Goal: Navigation & Orientation: Find specific page/section

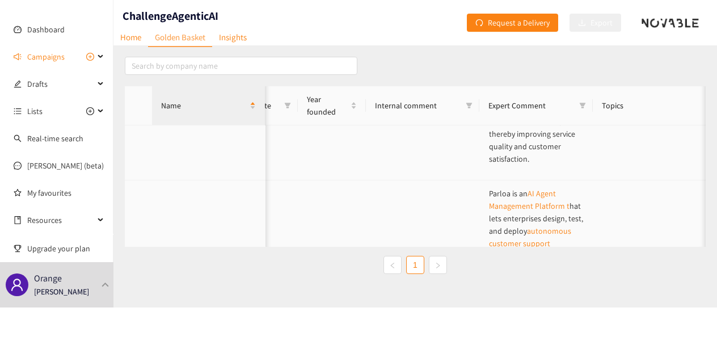
scroll to position [2397, 282]
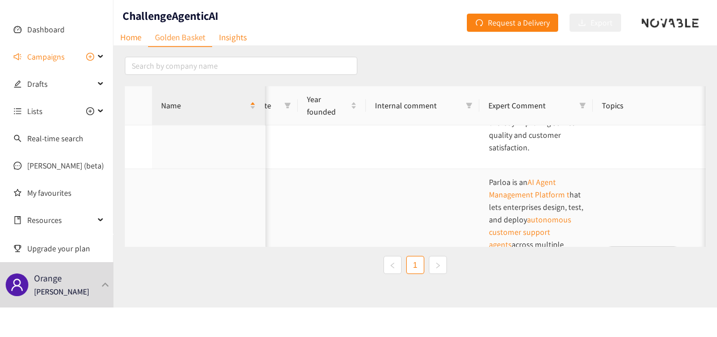
click at [226, 267] on div "website" at bounding box center [226, 274] width 14 height 14
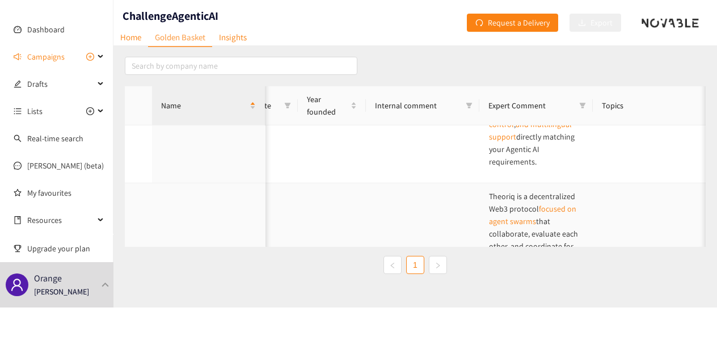
scroll to position [2608, 282]
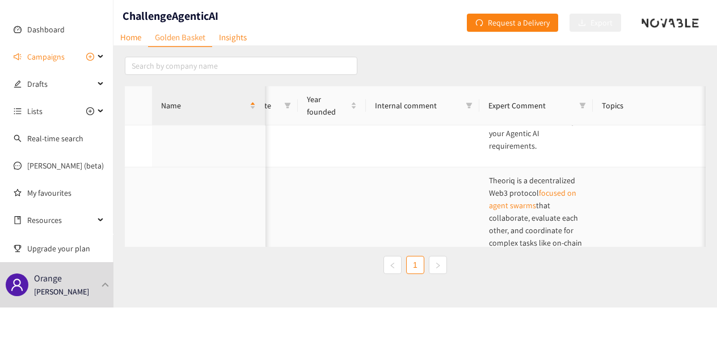
click at [213, 297] on div "Theoriq" at bounding box center [208, 310] width 95 height 26
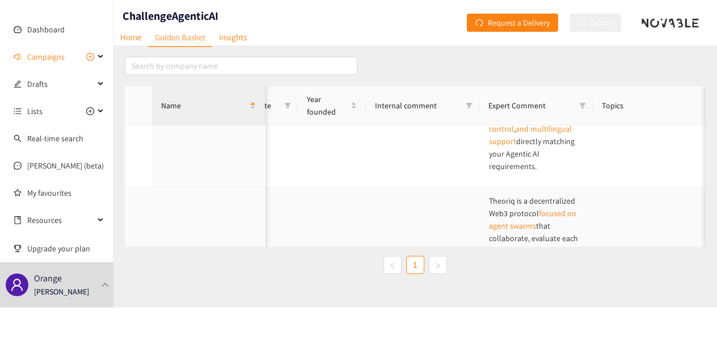
scroll to position [2381, 282]
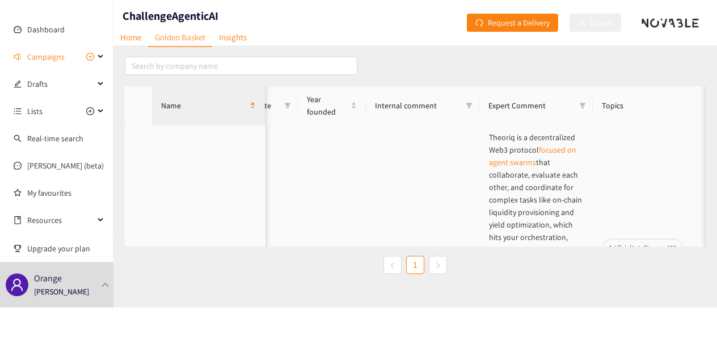
click at [228, 259] on div "website" at bounding box center [231, 266] width 14 height 14
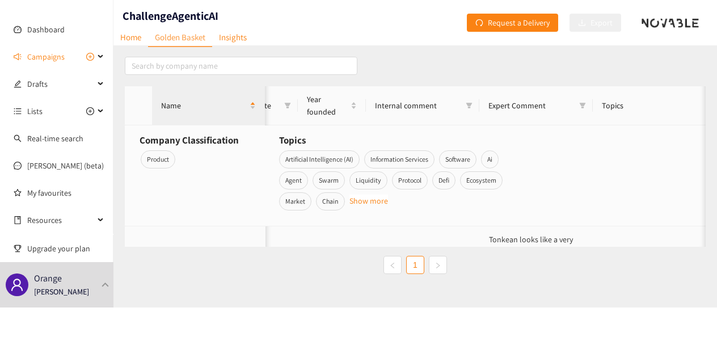
scroll to position [2891, 282]
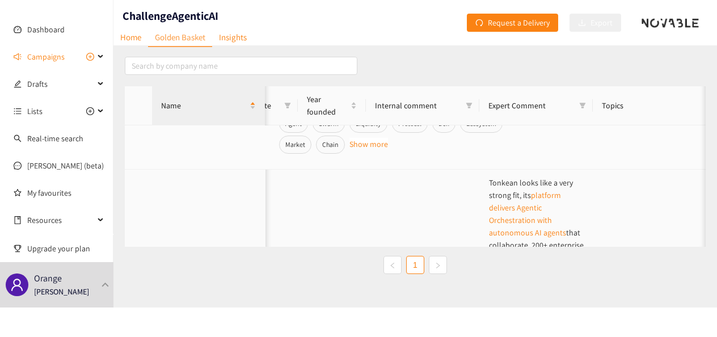
click at [245, 311] on div "Tonkean" at bounding box center [208, 324] width 95 height 26
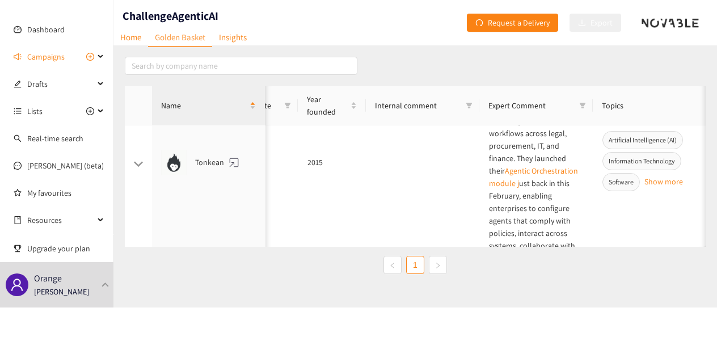
scroll to position [2665, 282]
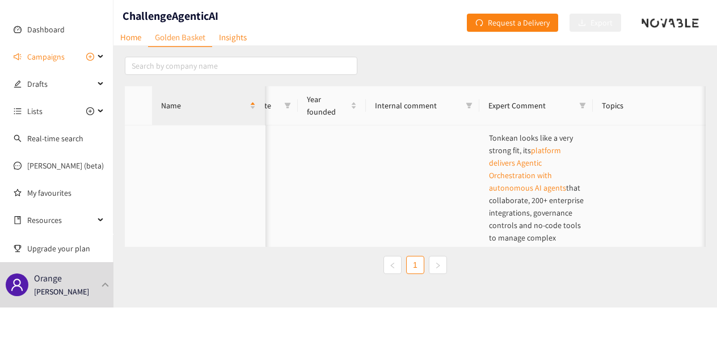
click at [235, 272] on div "website" at bounding box center [234, 279] width 14 height 14
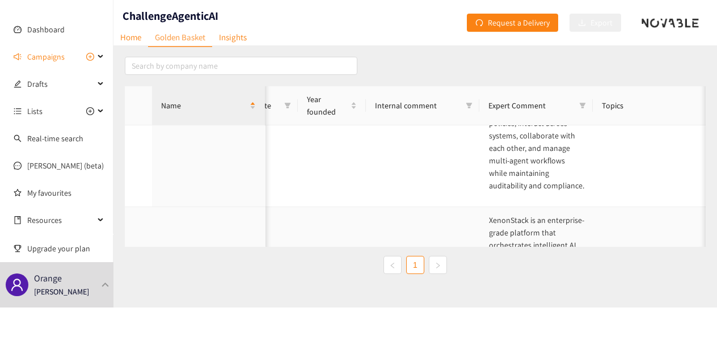
scroll to position [3005, 282]
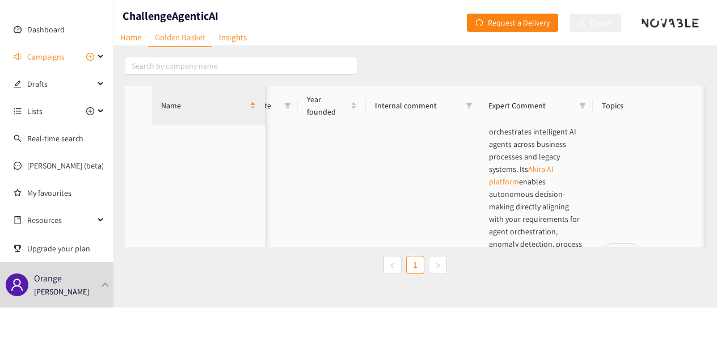
click at [218, 258] on div "XenonStack" at bounding box center [208, 271] width 95 height 26
click at [201, 258] on div "XenonStack" at bounding box center [208, 271] width 95 height 26
click at [246, 264] on div "website" at bounding box center [245, 271] width 14 height 14
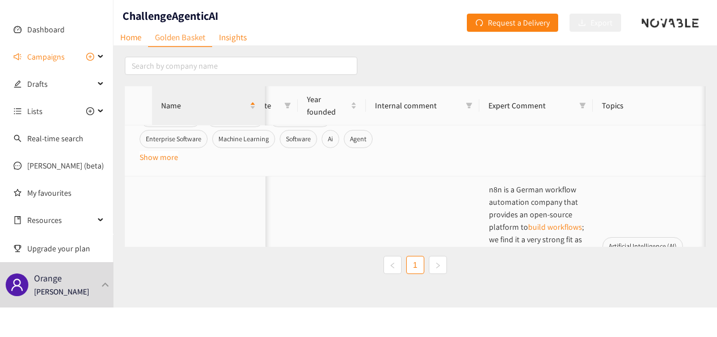
scroll to position [3515, 282]
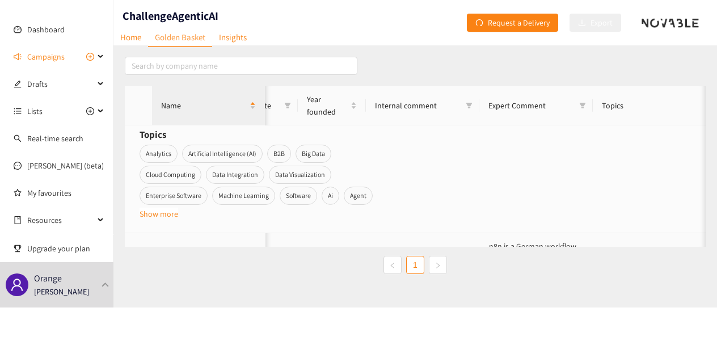
click at [218, 318] on div "website" at bounding box center [218, 325] width 14 height 14
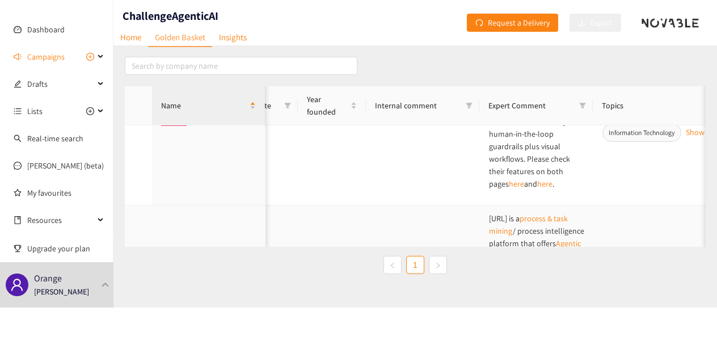
scroll to position [3712, 282]
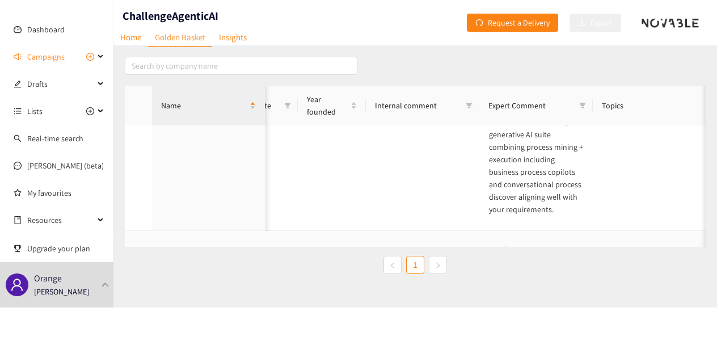
scroll to position [3451, 282]
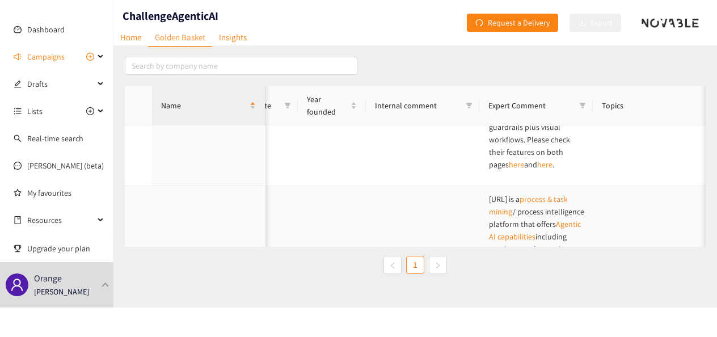
click at [227, 315] on div "website" at bounding box center [223, 322] width 14 height 14
